Goal: Task Accomplishment & Management: Manage account settings

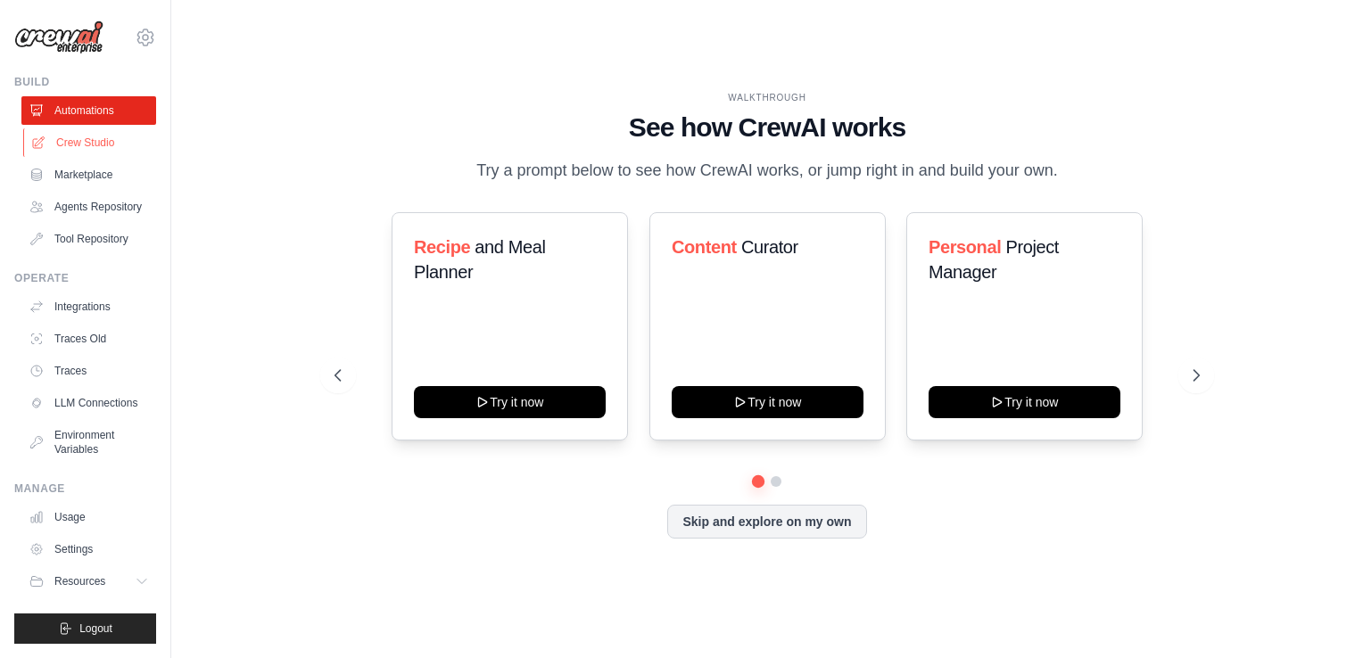
click at [102, 153] on link "Crew Studio" at bounding box center [90, 142] width 135 height 29
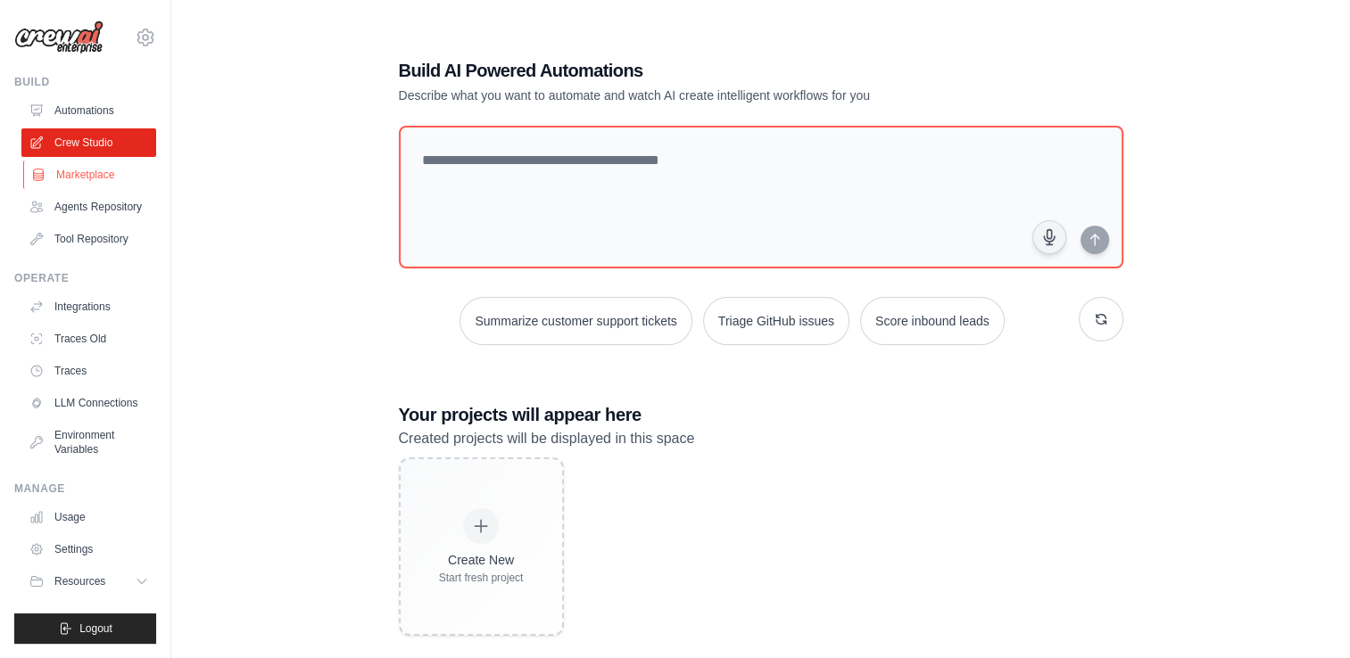
click at [92, 179] on link "Marketplace" at bounding box center [90, 175] width 135 height 29
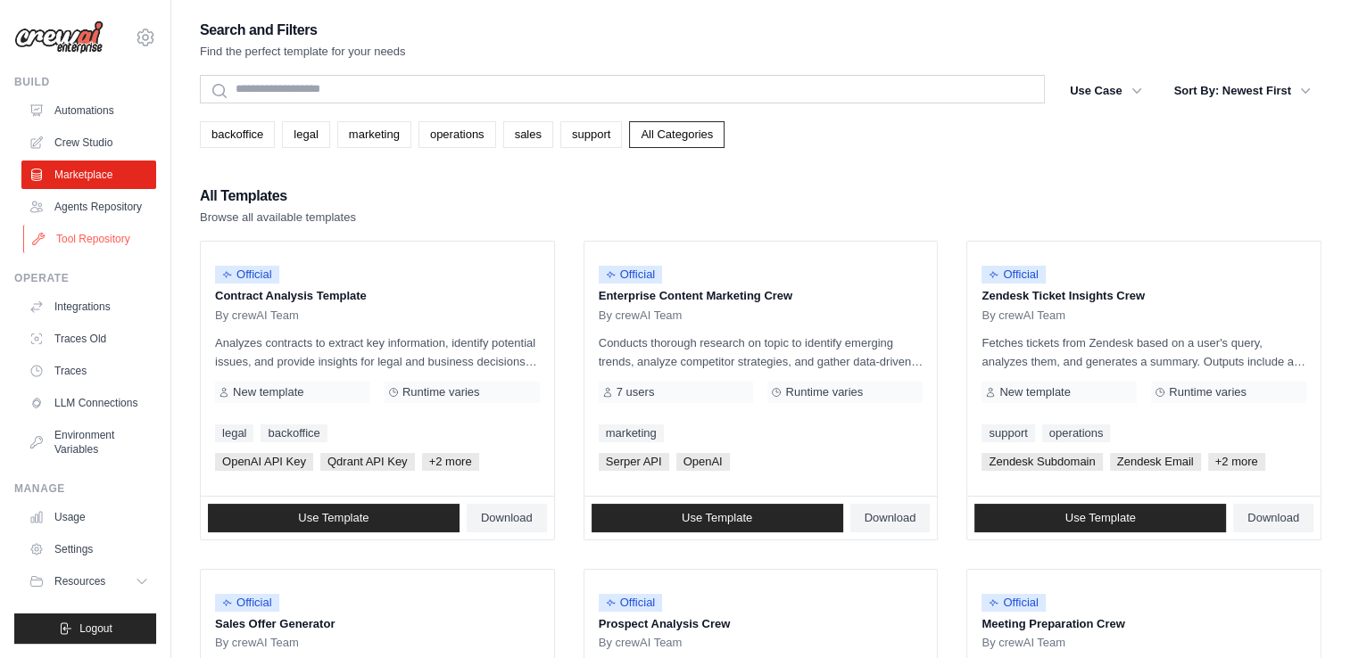
click at [95, 230] on link "Tool Repository" at bounding box center [90, 239] width 135 height 29
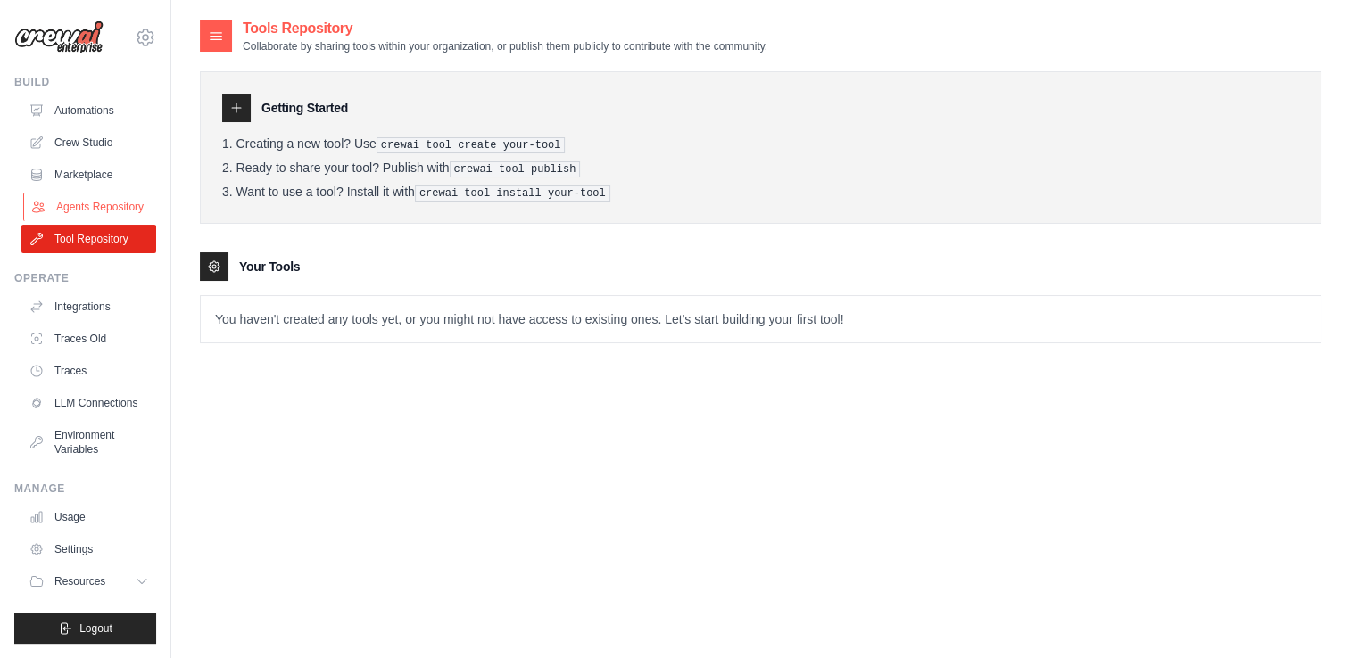
click at [78, 198] on link "Agents Repository" at bounding box center [90, 207] width 135 height 29
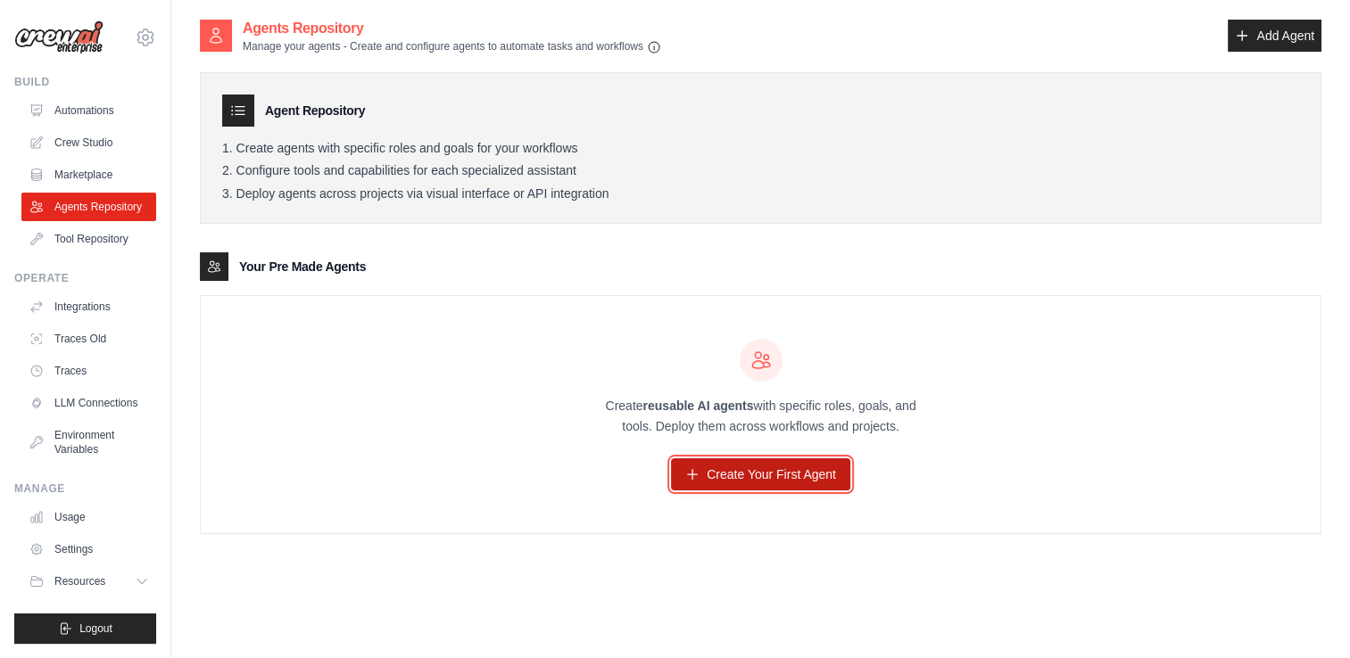
click at [801, 462] on link "Create Your First Agent" at bounding box center [760, 474] width 179 height 32
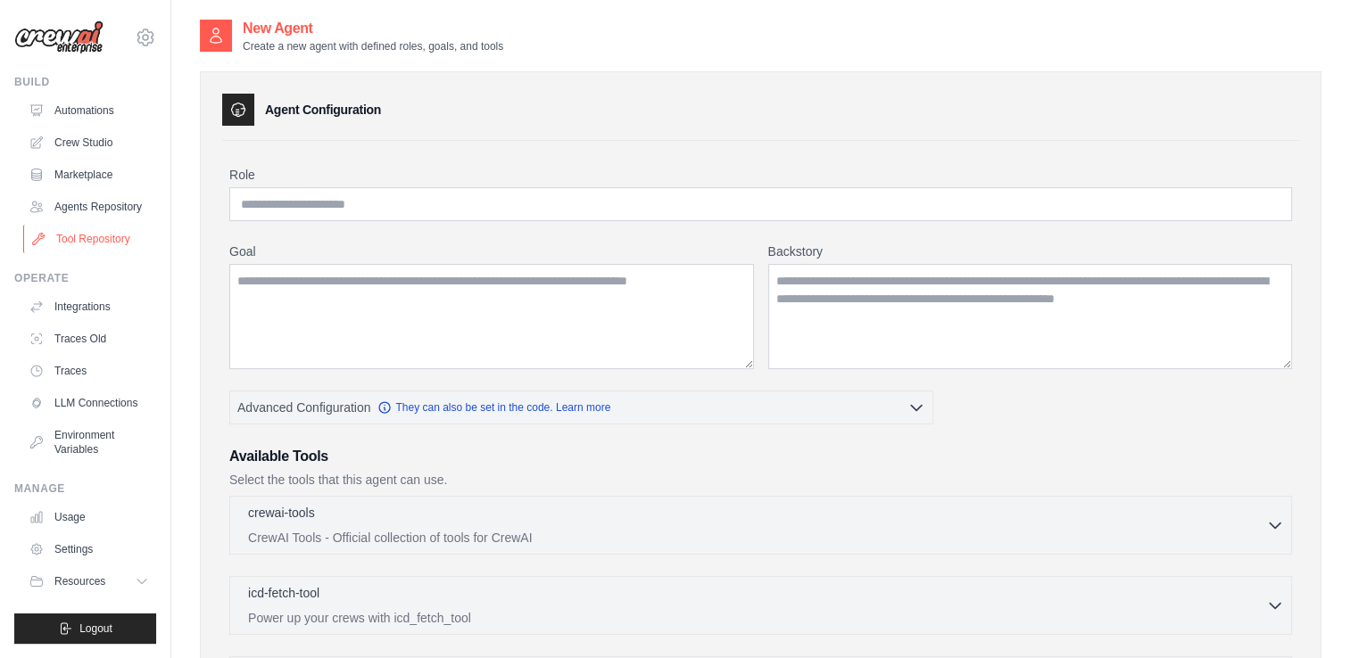
click at [110, 236] on link "Tool Repository" at bounding box center [90, 239] width 135 height 29
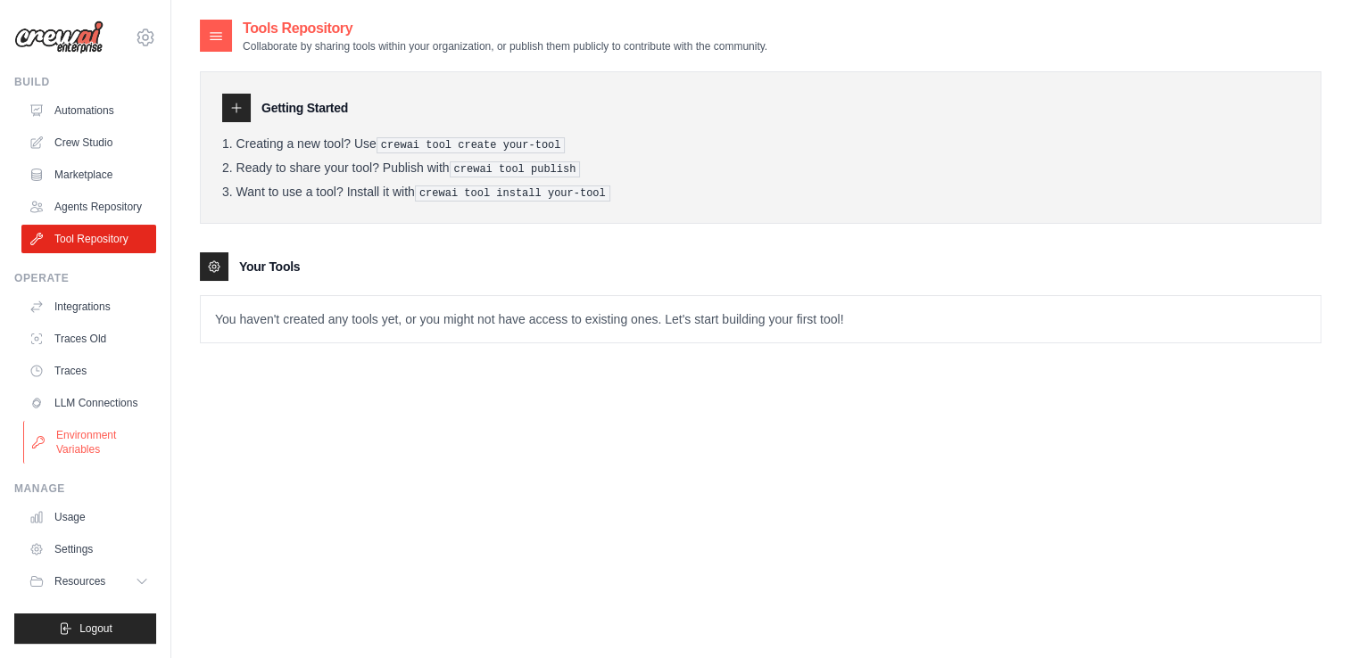
scroll to position [36, 0]
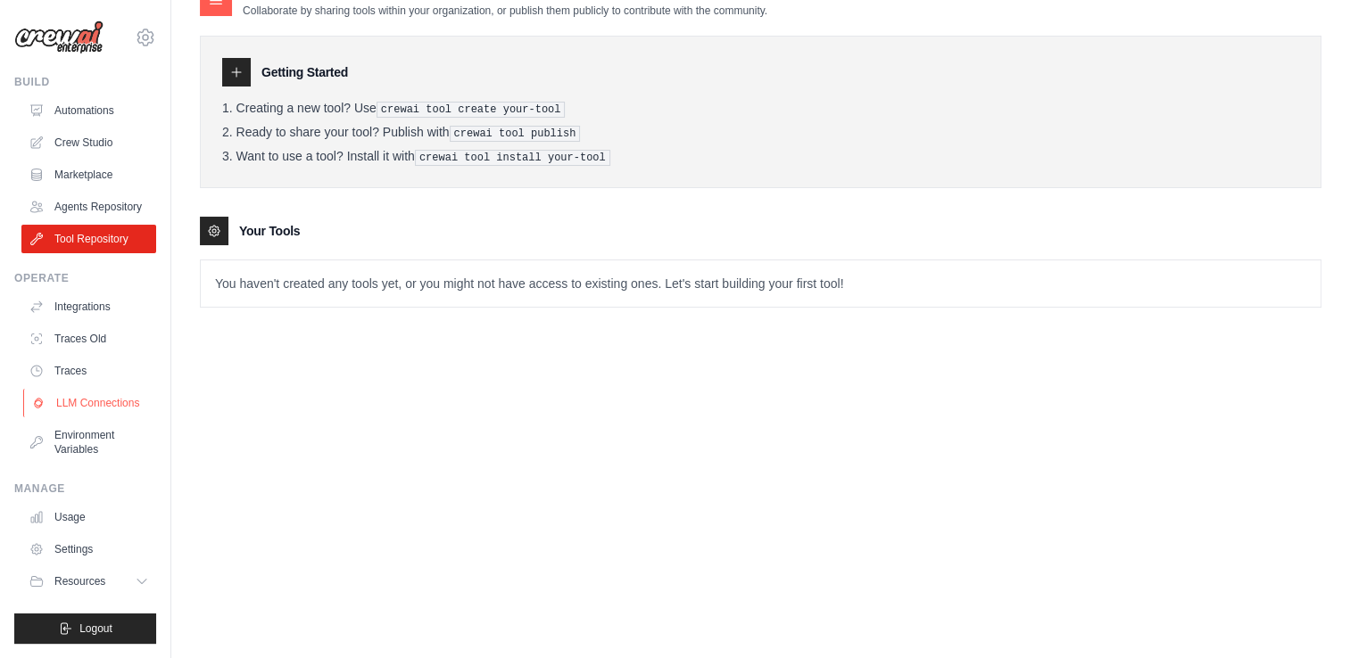
click at [98, 404] on link "LLM Connections" at bounding box center [90, 403] width 135 height 29
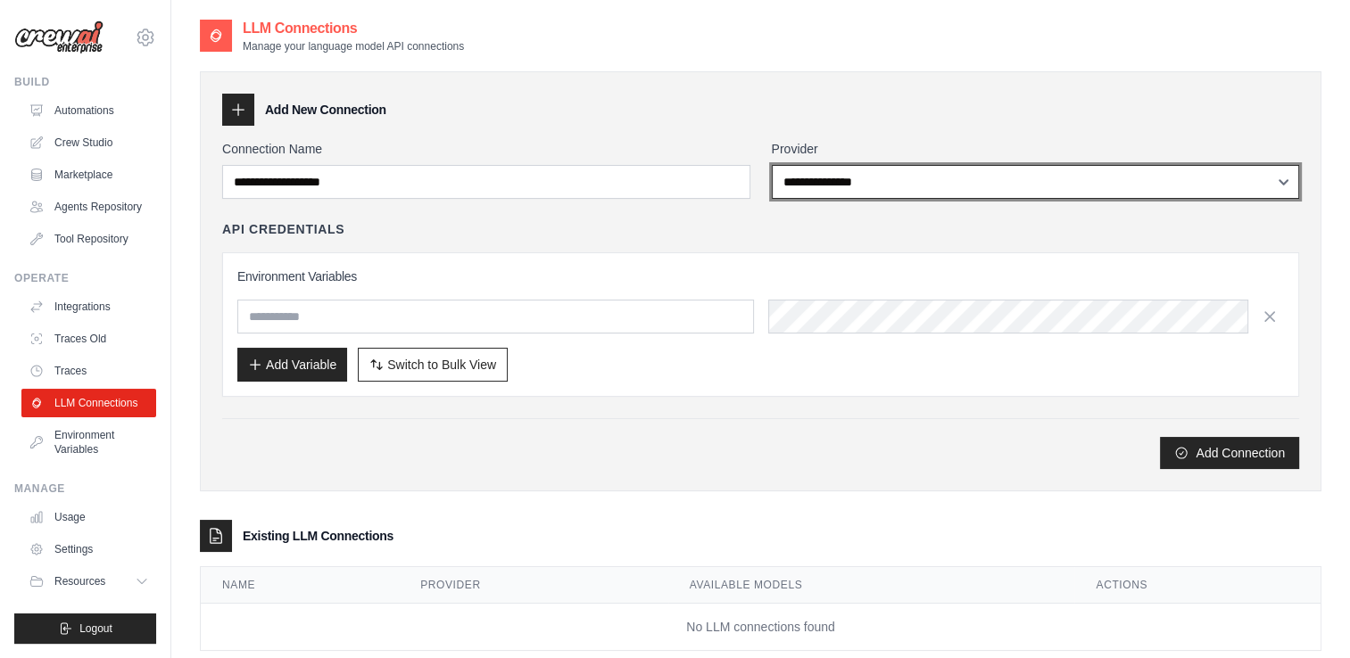
click at [915, 183] on select "**********" at bounding box center [1036, 182] width 528 height 34
select select "******"
click at [772, 165] on select "**********" at bounding box center [1036, 182] width 528 height 34
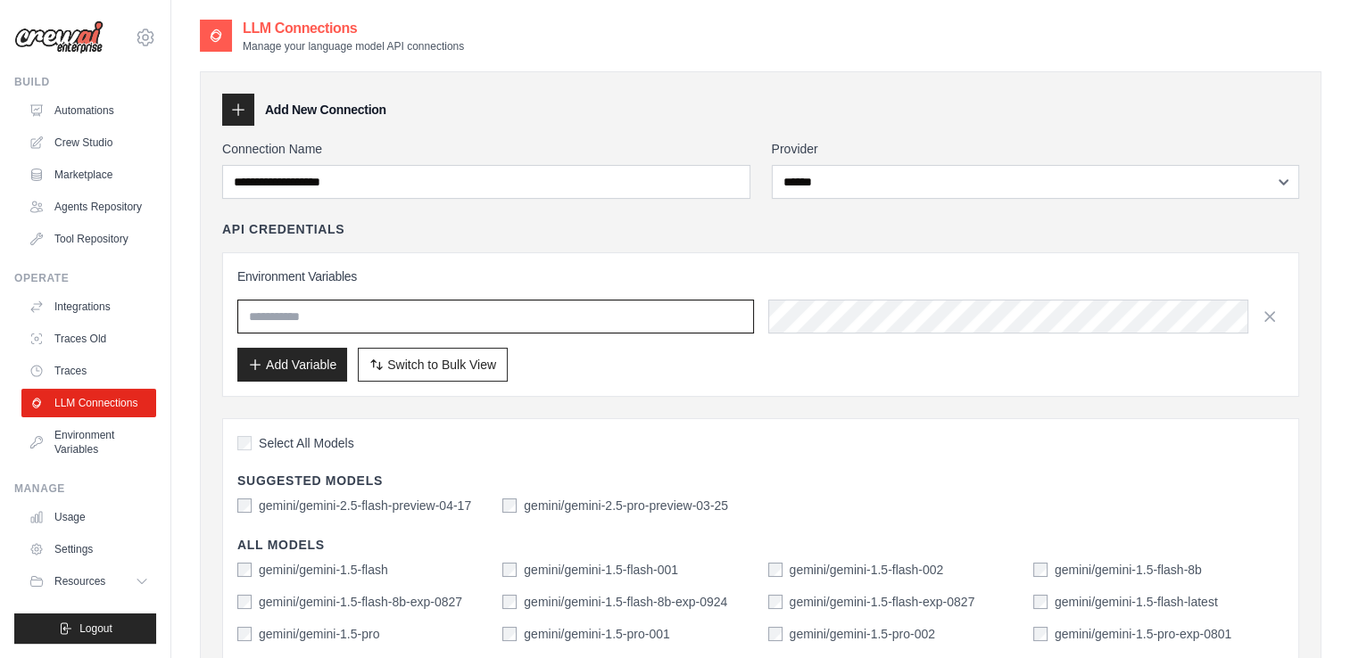
click at [428, 312] on input "text" at bounding box center [495, 317] width 516 height 34
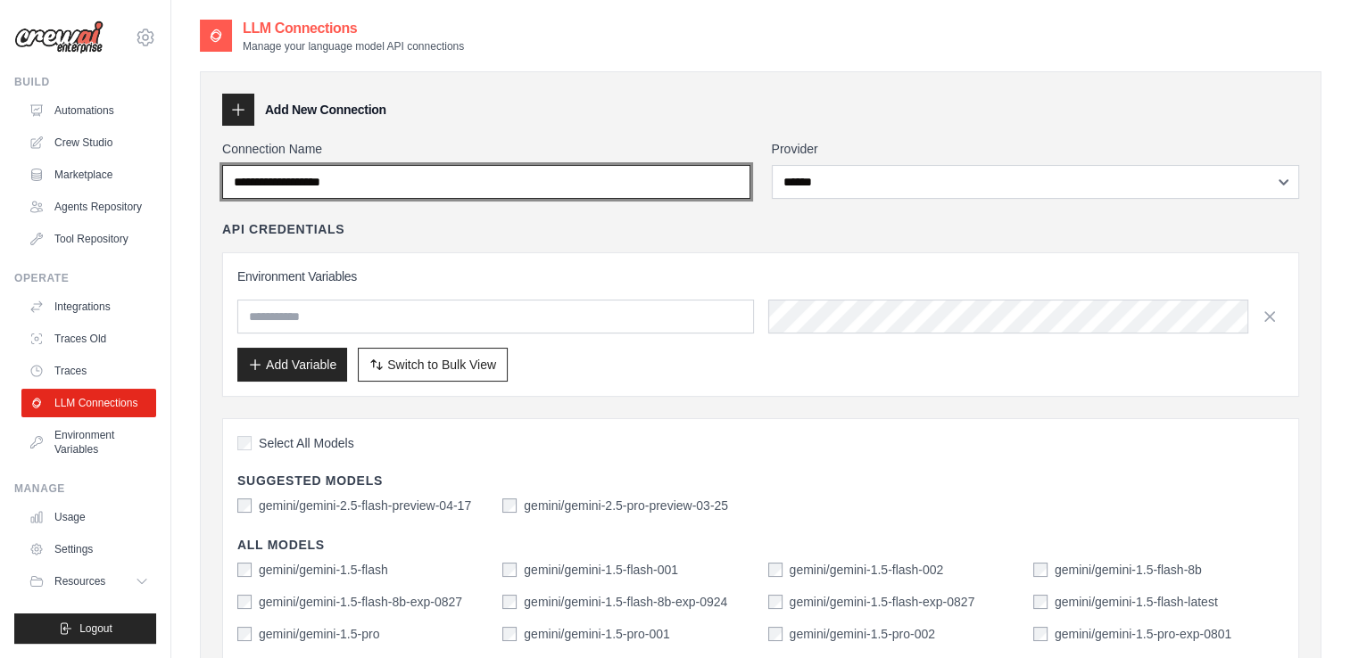
click at [401, 184] on input "Connection Name" at bounding box center [486, 182] width 528 height 34
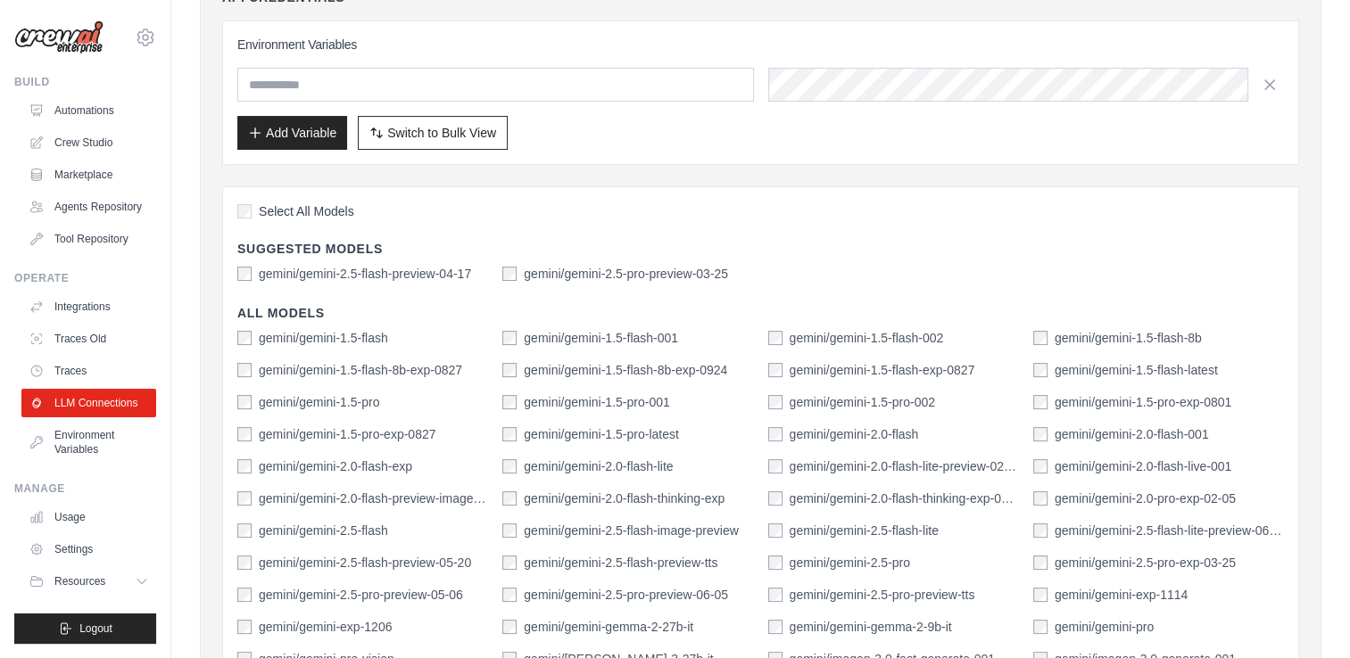
scroll to position [232, 0]
type input "**********"
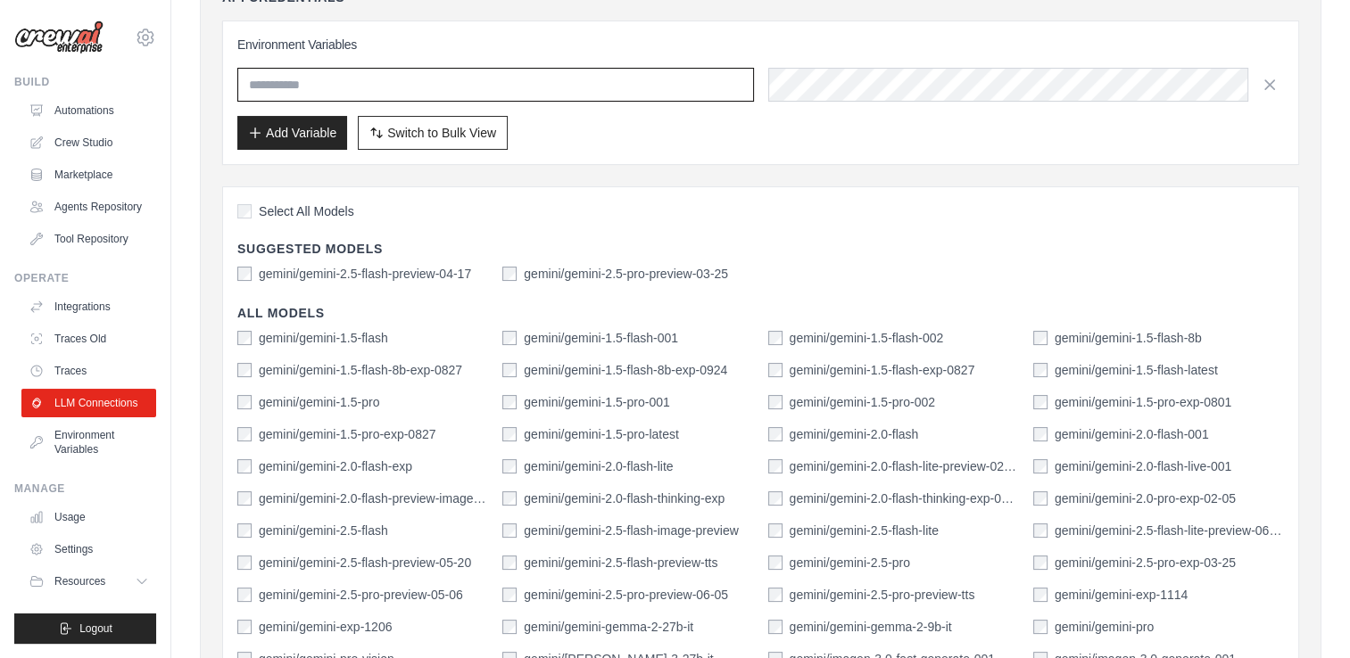
click at [482, 76] on input "text" at bounding box center [495, 85] width 516 height 34
type input "*******"
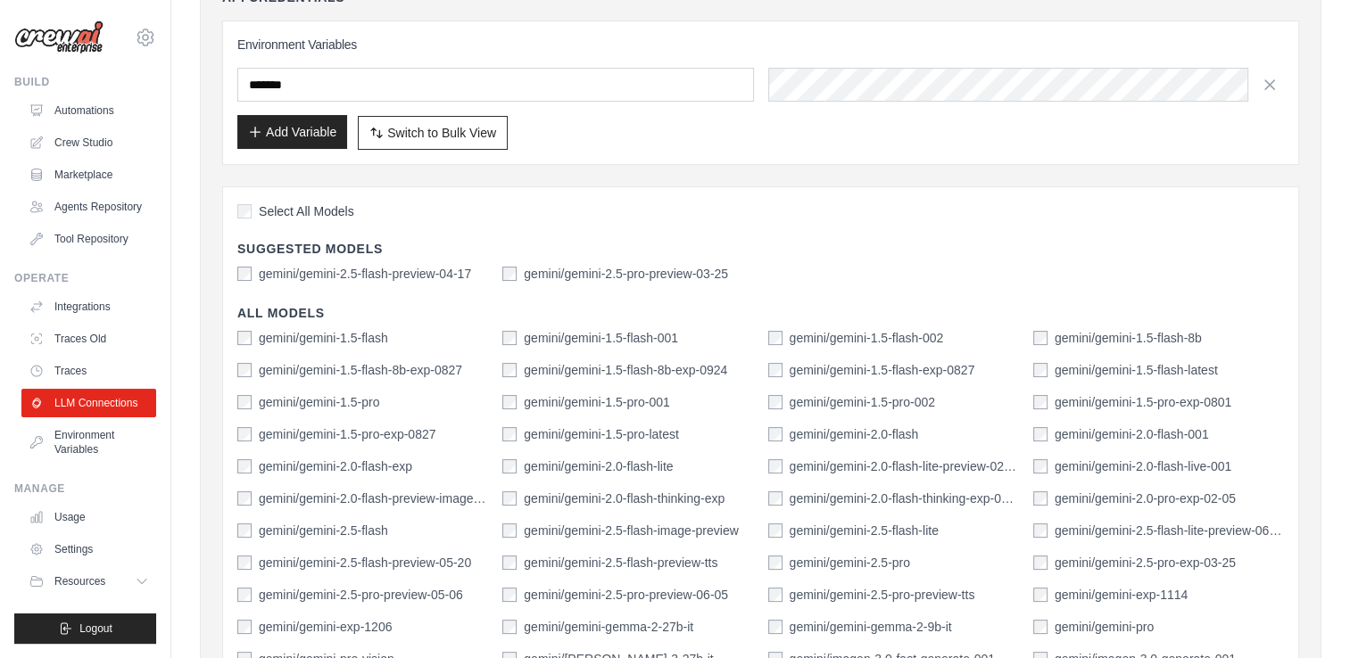
click at [295, 127] on button "Add Variable" at bounding box center [292, 132] width 110 height 34
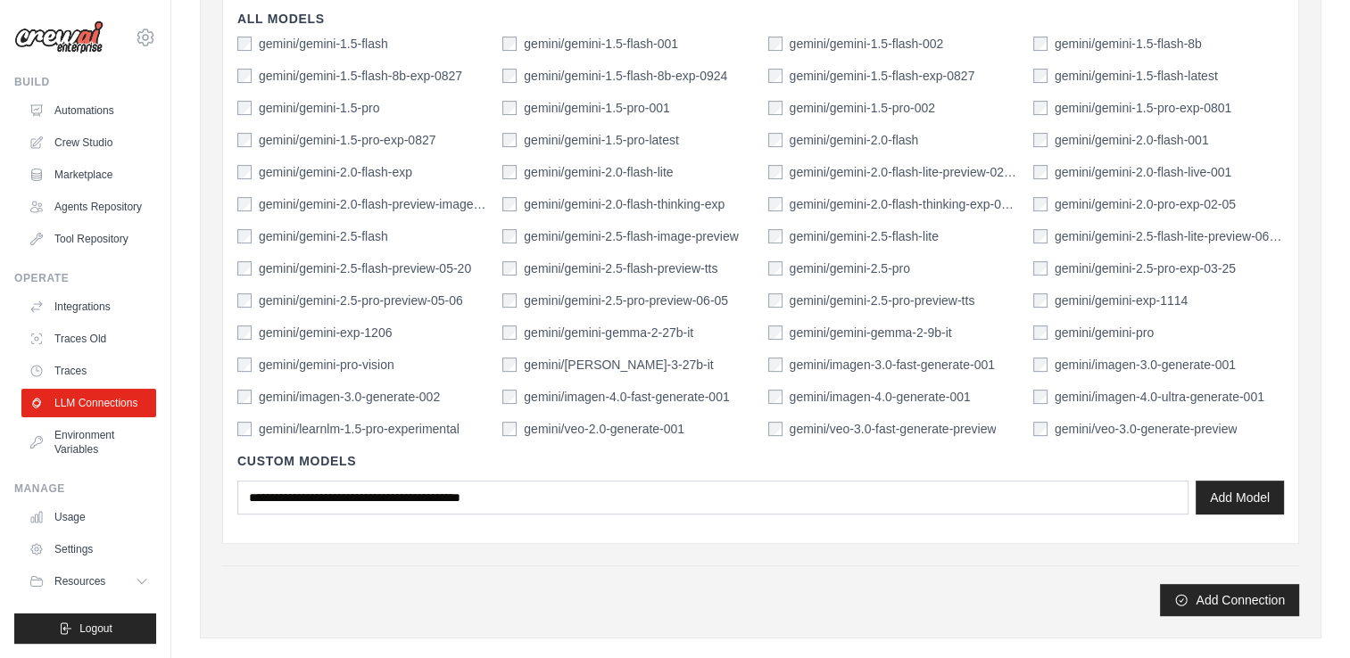
scroll to position [571, 0]
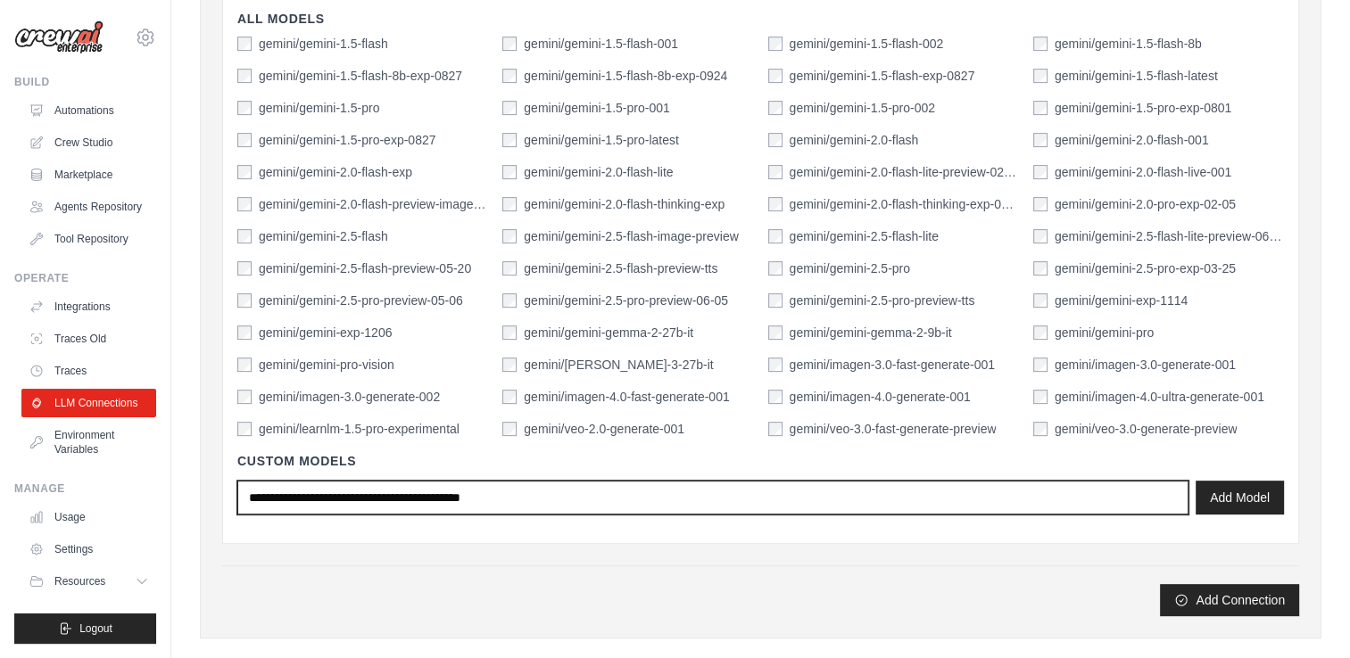
click at [607, 494] on input "text" at bounding box center [712, 498] width 951 height 34
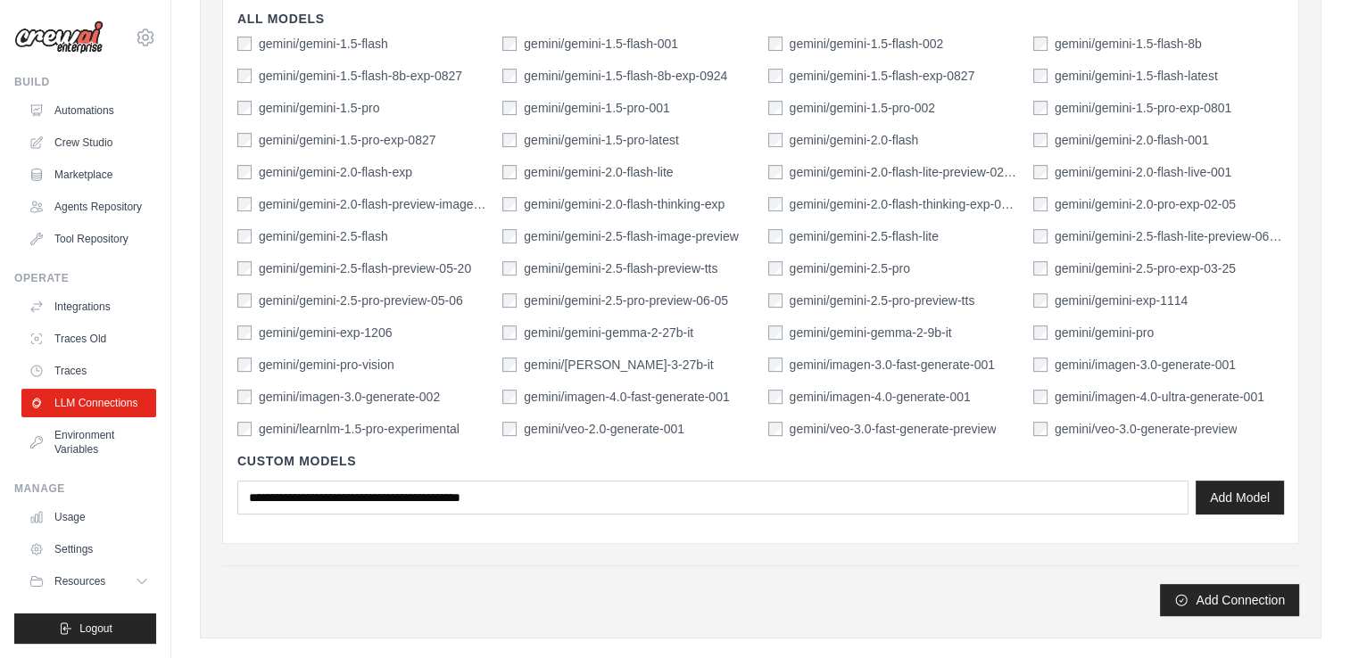
click at [692, 569] on div "Add Connection" at bounding box center [760, 591] width 1077 height 51
click at [1239, 595] on button "Add Connection" at bounding box center [1229, 599] width 139 height 32
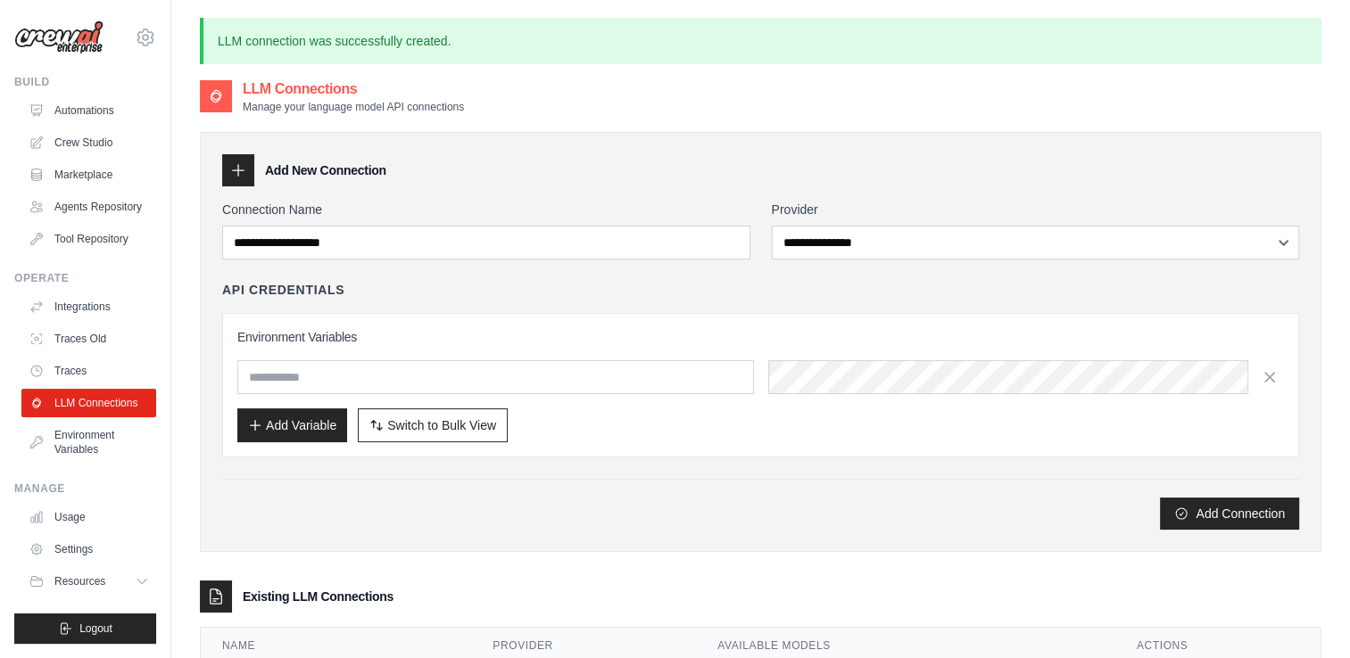
scroll to position [96, 0]
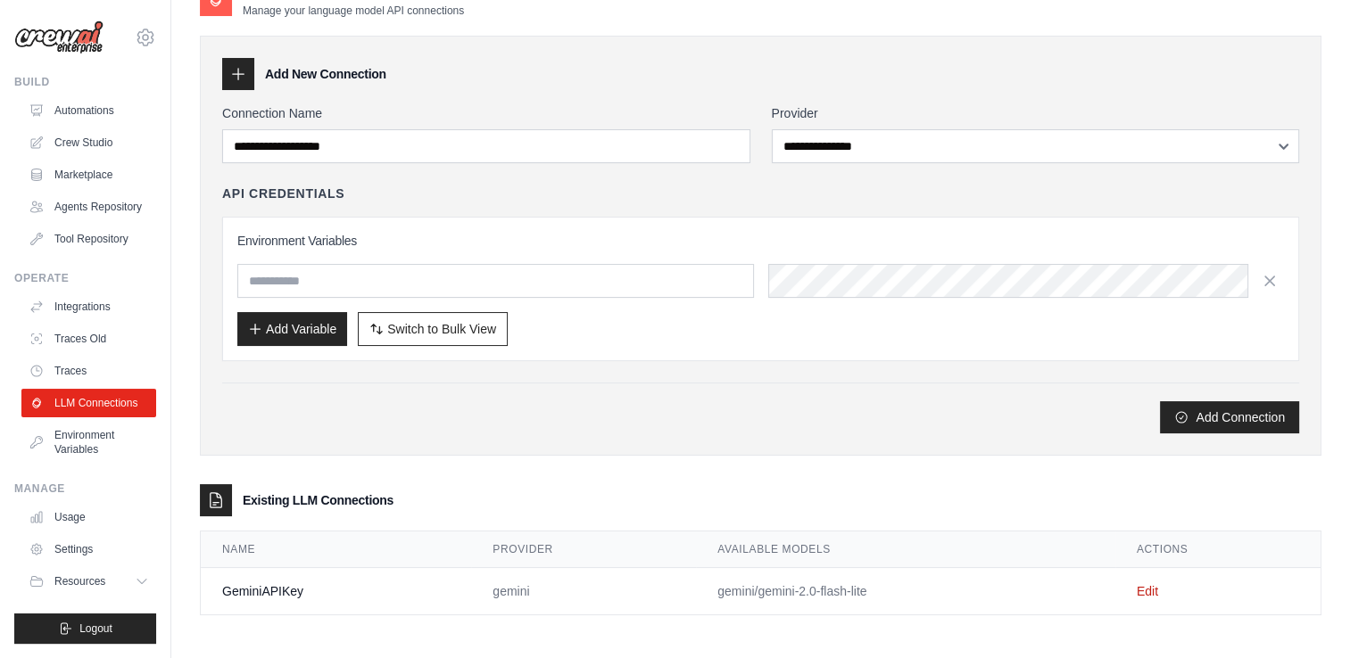
click at [240, 591] on td "GeminiAPIKey" at bounding box center [336, 591] width 270 height 47
copy td "GeminiAPIKey"
click at [494, 488] on div "Existing LLM Connections" at bounding box center [760, 500] width 1121 height 32
click at [1142, 585] on link "Edit" at bounding box center [1146, 591] width 21 height 14
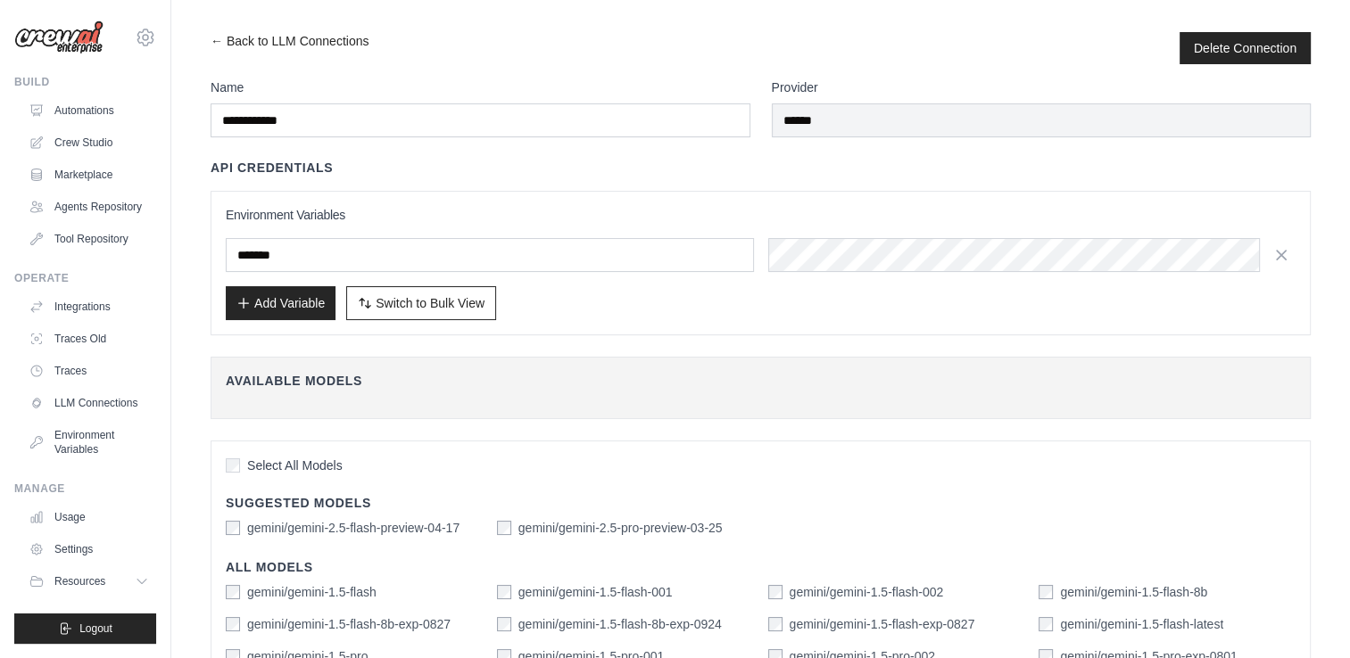
click at [314, 101] on div "**********" at bounding box center [481, 107] width 540 height 59
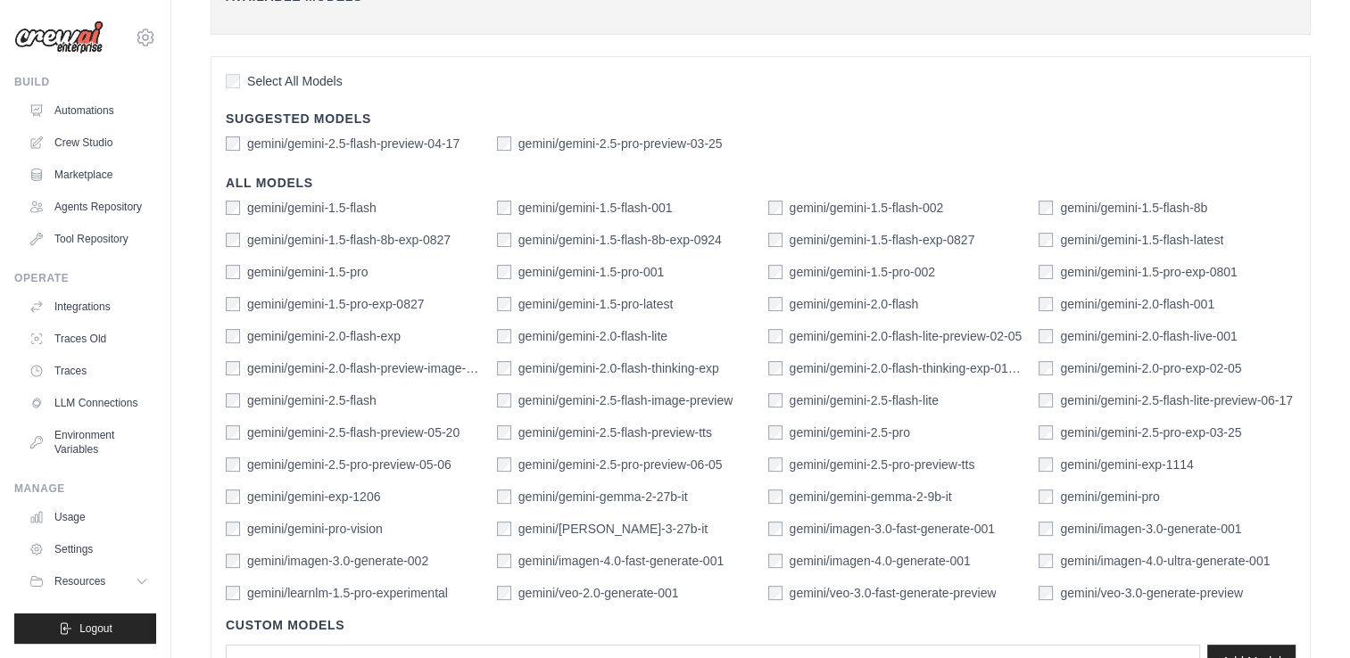
scroll to position [521, 0]
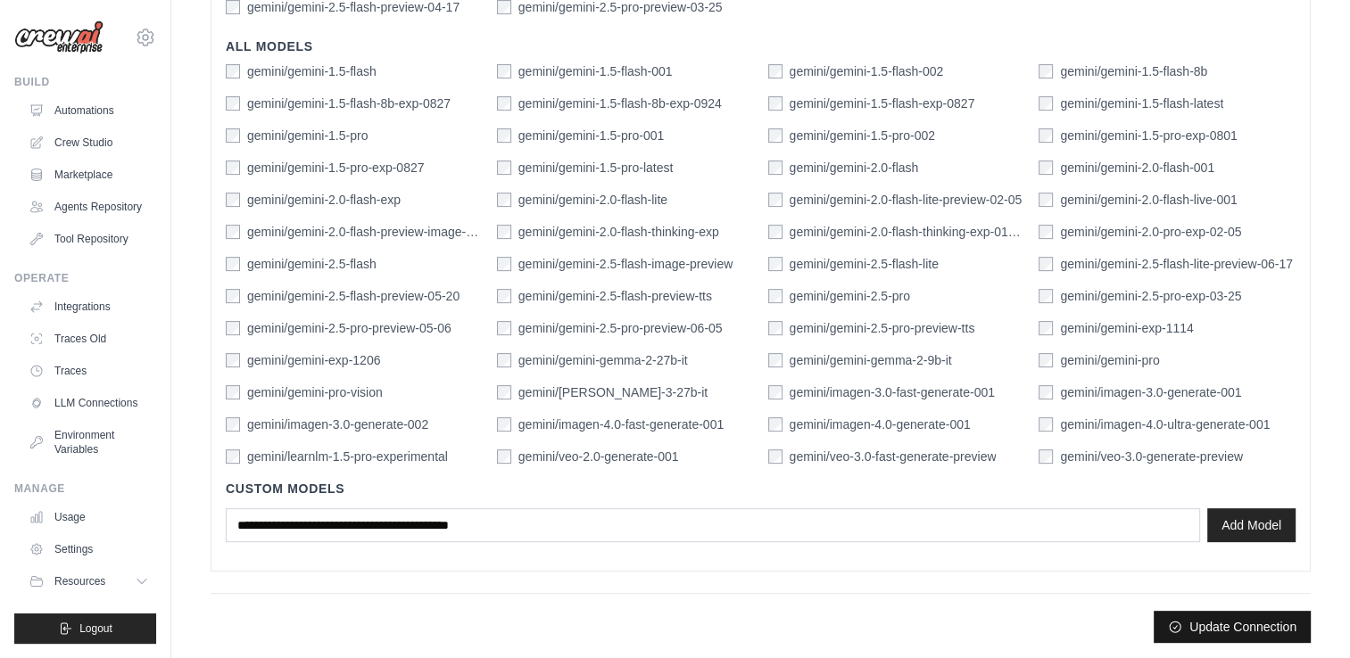
type input "*********"
click at [1267, 623] on button "Update Connection" at bounding box center [1231, 627] width 157 height 32
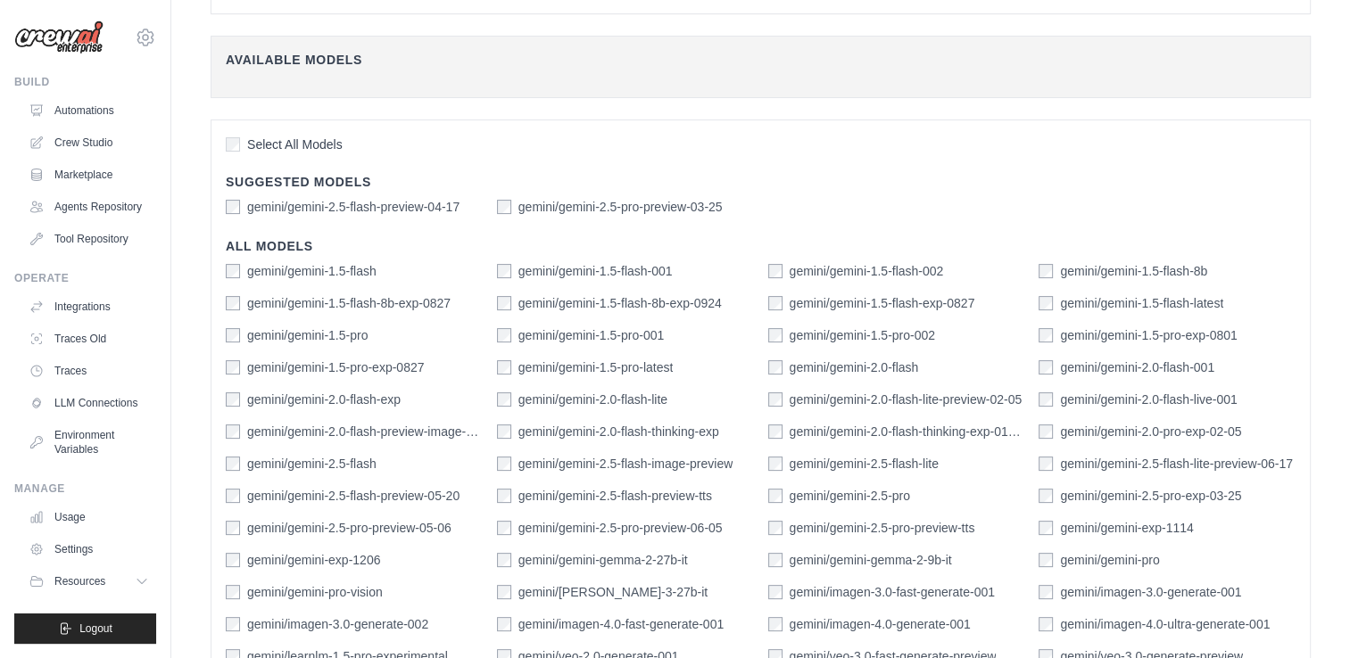
scroll to position [567, 0]
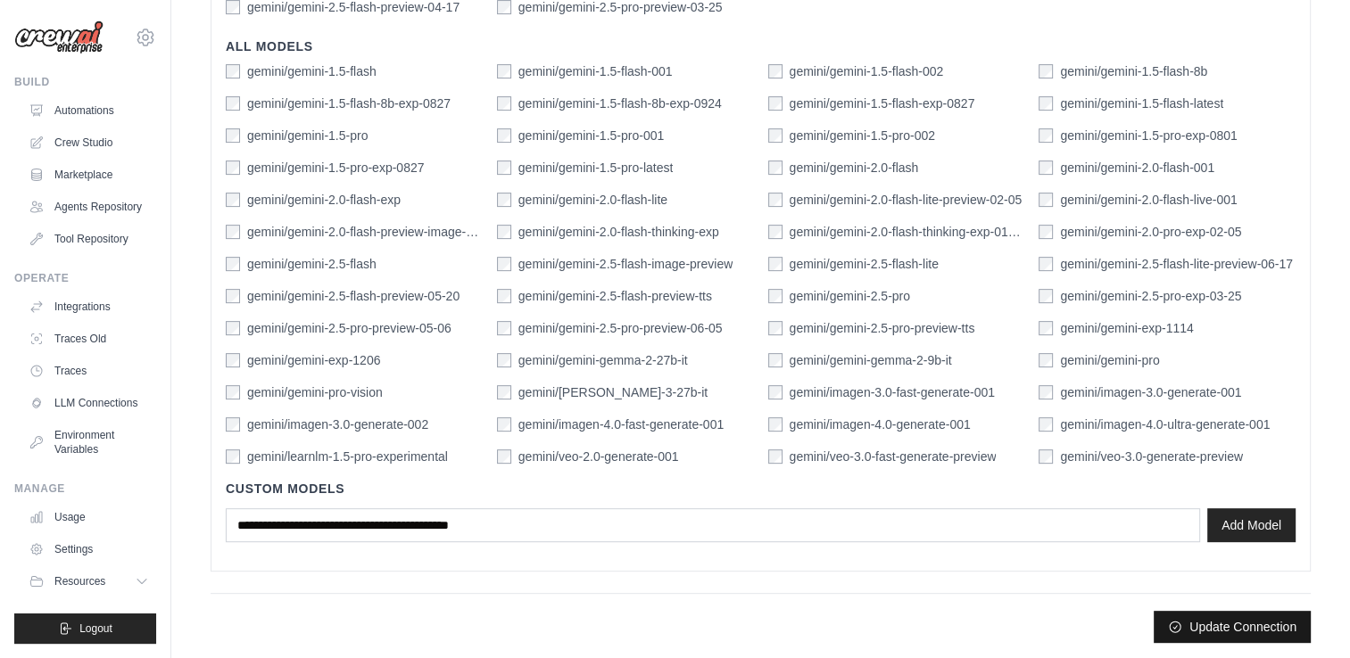
click at [1238, 613] on button "Update Connection" at bounding box center [1231, 627] width 157 height 32
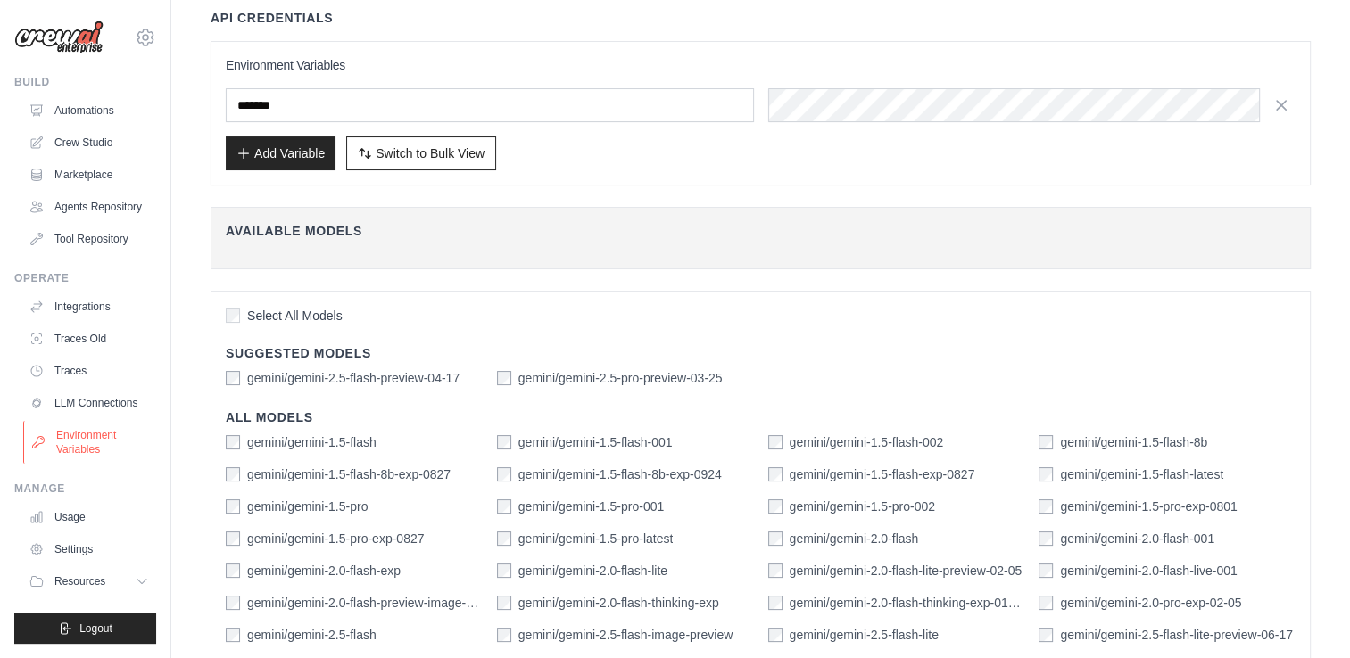
scroll to position [200, 0]
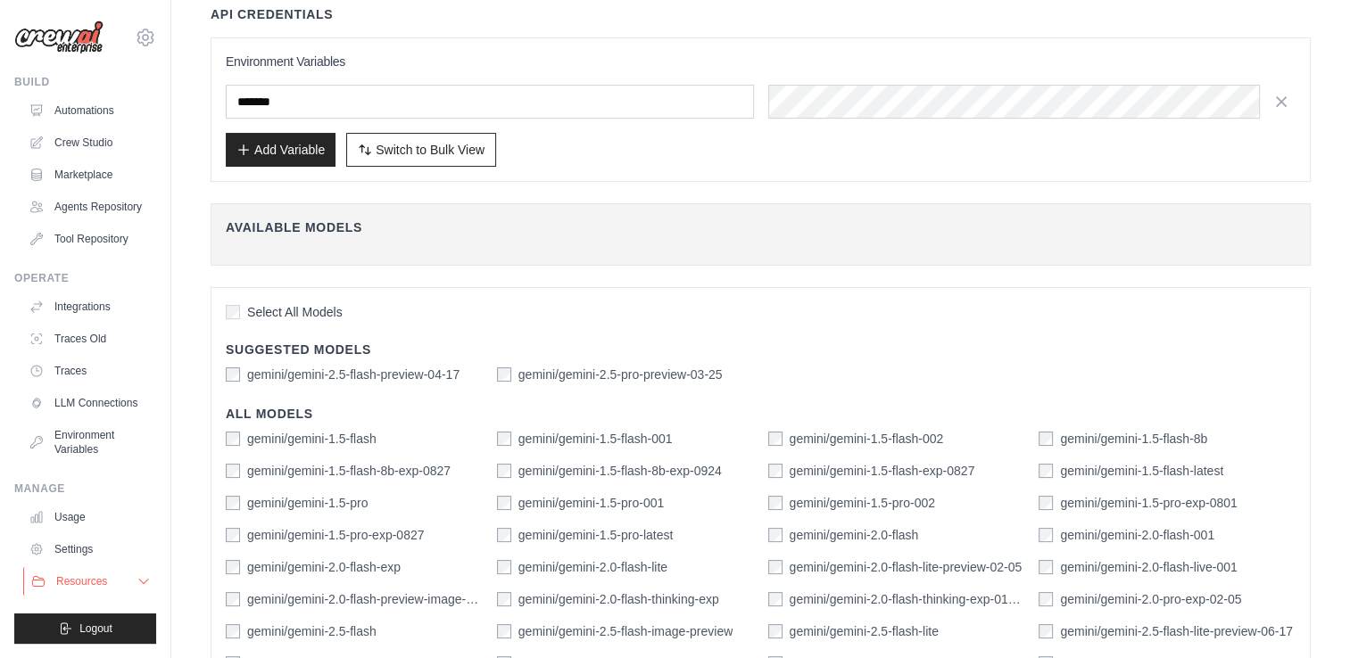
click at [144, 581] on icon at bounding box center [143, 581] width 14 height 14
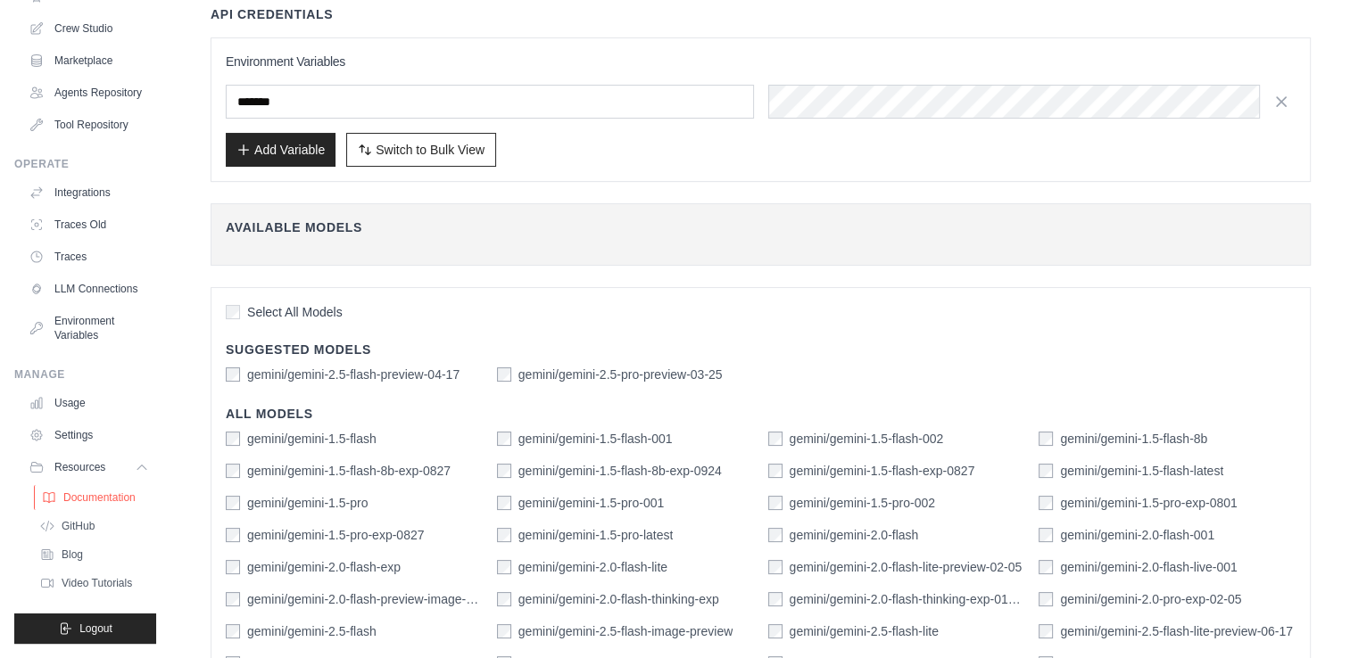
click at [79, 507] on link "Documentation" at bounding box center [96, 497] width 124 height 25
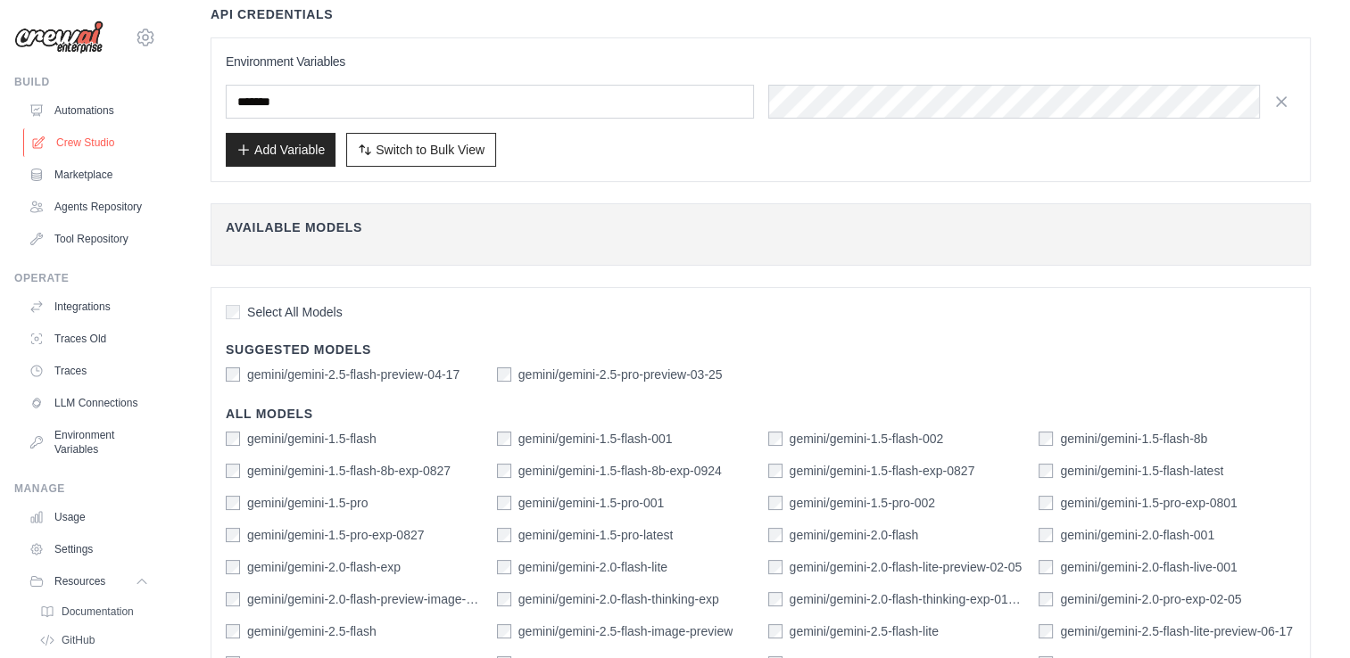
click at [75, 145] on link "Crew Studio" at bounding box center [90, 142] width 135 height 29
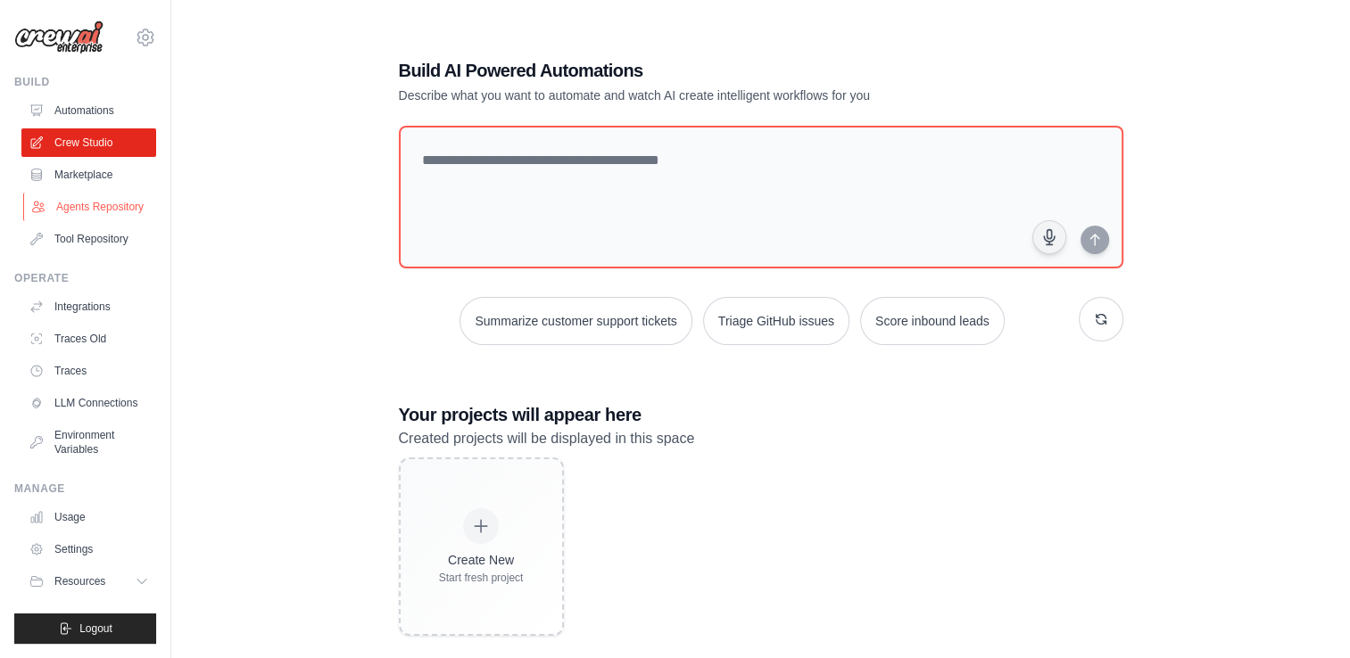
click at [86, 208] on link "Agents Repository" at bounding box center [90, 207] width 135 height 29
